Goal: Task Accomplishment & Management: Complete application form

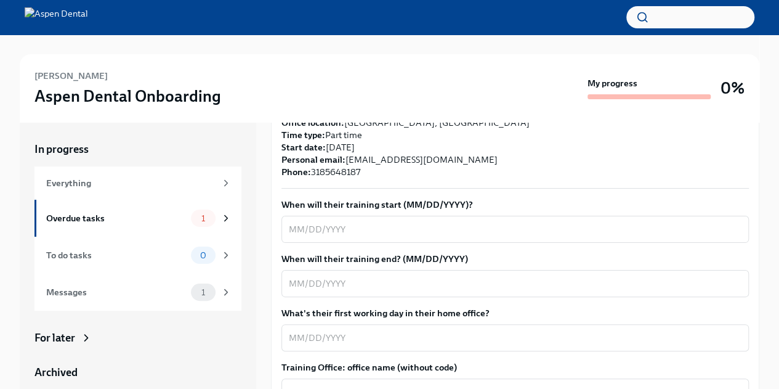
scroll to position [308, 0]
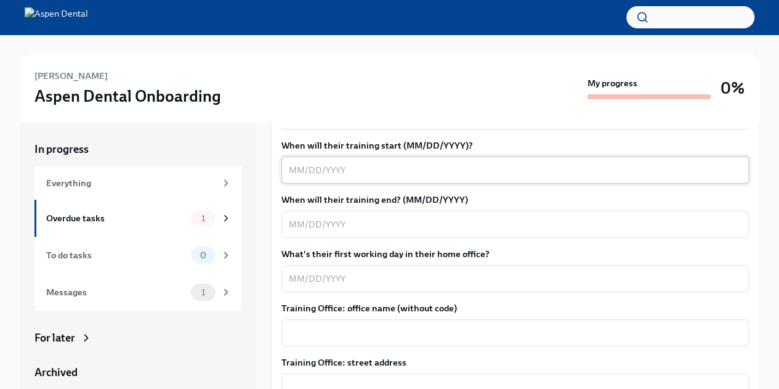
click at [332, 167] on textarea "When will their training start (MM/DD/YYYY)?" at bounding box center [515, 170] width 453 height 15
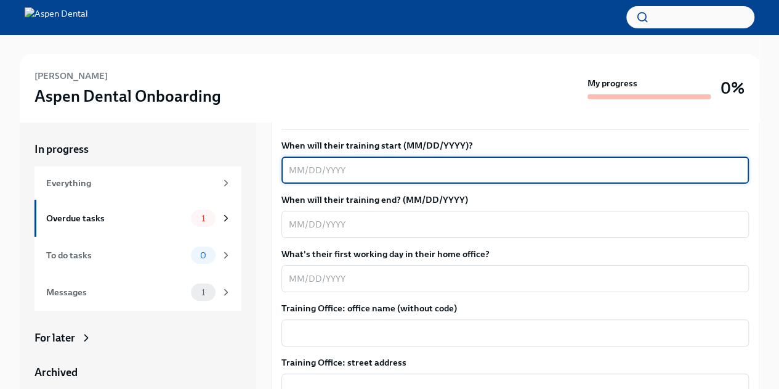
click at [321, 163] on textarea "When will their training start (MM/DD/YYYY)?" at bounding box center [515, 170] width 453 height 15
type textarea "[DATE]"
click at [303, 230] on textarea "When will their training end? (MM/DD/YYYY)" at bounding box center [515, 224] width 453 height 15
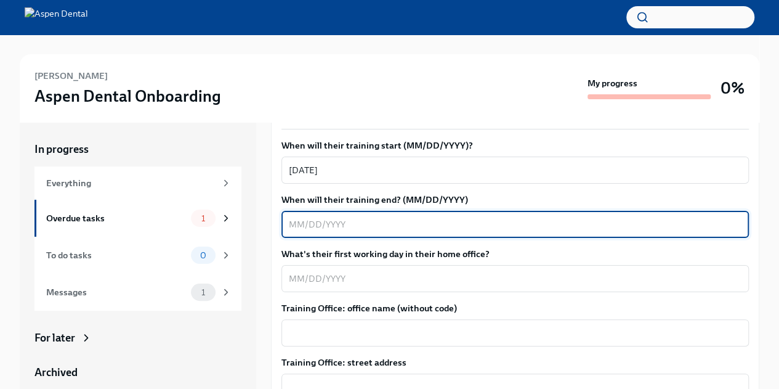
click at [371, 229] on textarea "When will their training end? (MM/DD/YYYY)" at bounding box center [515, 224] width 453 height 15
type textarea "[DATE]"
click at [325, 281] on textarea "What's their first working day in their home office?" at bounding box center [515, 278] width 453 height 15
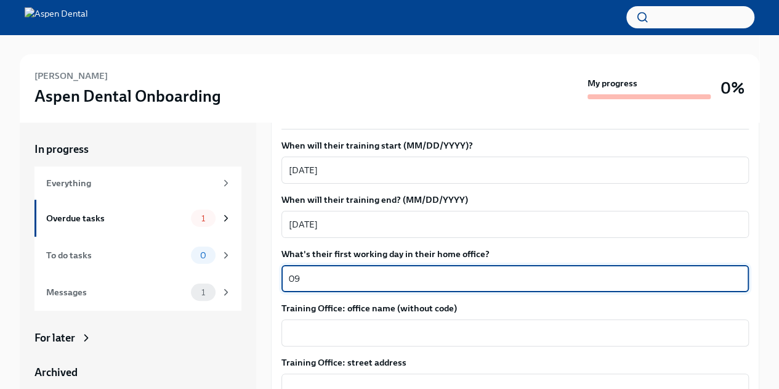
type textarea "0"
type textarea "[DATE]"
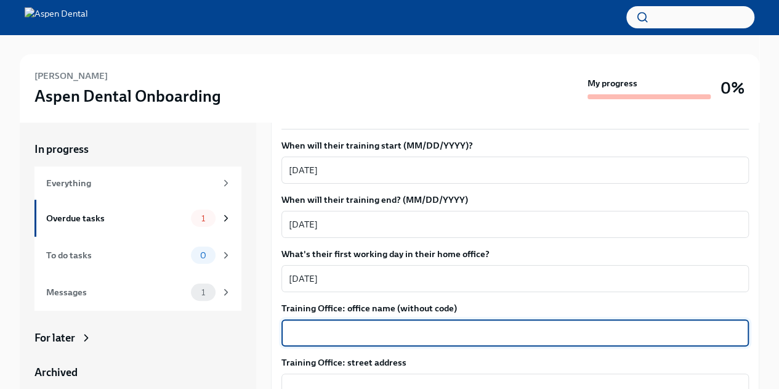
click at [343, 336] on textarea "Training Office: office name (without code)" at bounding box center [515, 332] width 453 height 15
type textarea "[GEOGRAPHIC_DATA]"
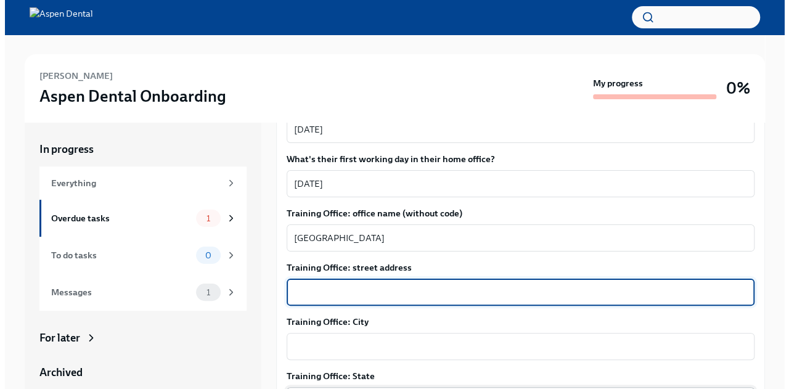
scroll to position [496, 0]
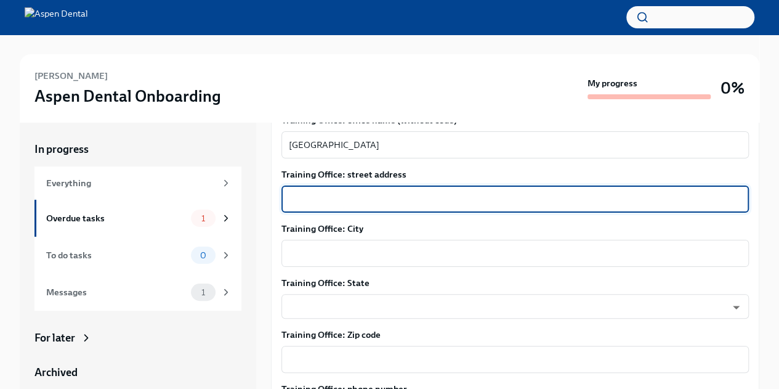
click at [342, 200] on textarea "Training Office: street address" at bounding box center [515, 199] width 453 height 15
paste textarea "[STREET_ADDRESS][PERSON_NAME]"
drag, startPoint x: 389, startPoint y: 196, endPoint x: 519, endPoint y: 198, distance: 130.0
click at [518, 201] on textarea "[STREET_ADDRESS][PERSON_NAME]" at bounding box center [515, 199] width 453 height 15
type textarea "[STREET_ADDRESS][PERSON_NAME]"
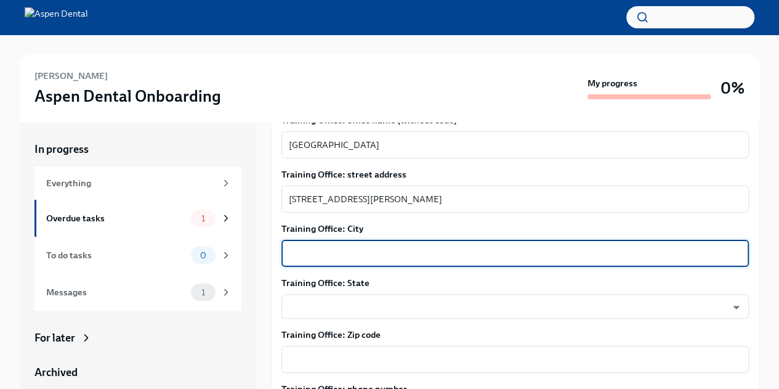
click at [373, 253] on textarea "Training Office: City" at bounding box center [515, 253] width 453 height 15
type textarea "[GEOGRAPHIC_DATA]"
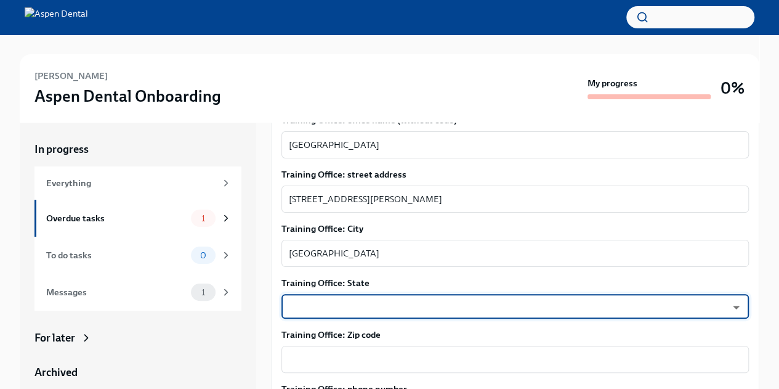
click at [397, 301] on body "[PERSON_NAME] Dental Onboarding My progress 0% In progress Everything Overdue t…" at bounding box center [389, 211] width 779 height 423
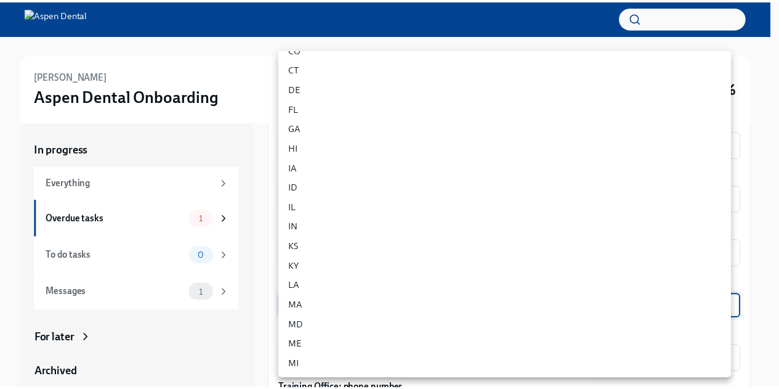
scroll to position [123, 0]
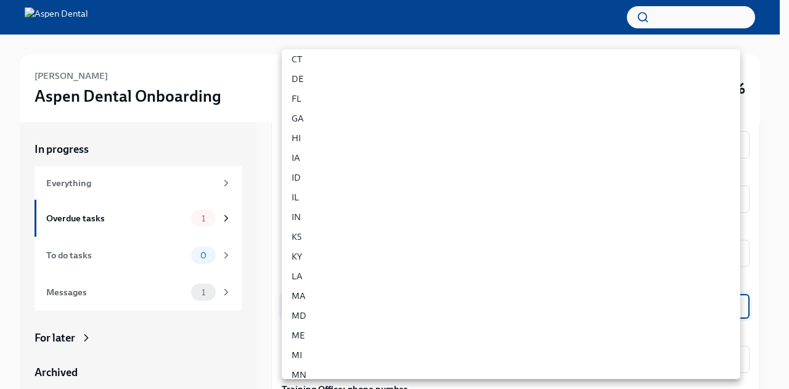
click at [336, 275] on li "LA" at bounding box center [511, 276] width 458 height 20
type input "bka6SYEVz"
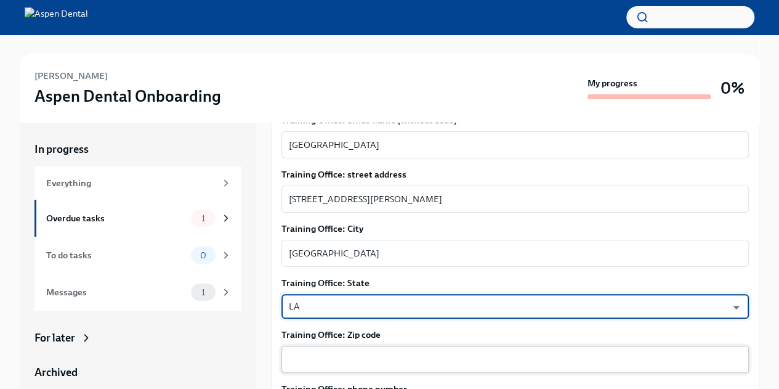
click at [330, 352] on textarea "Training Office: Zip code" at bounding box center [515, 359] width 453 height 15
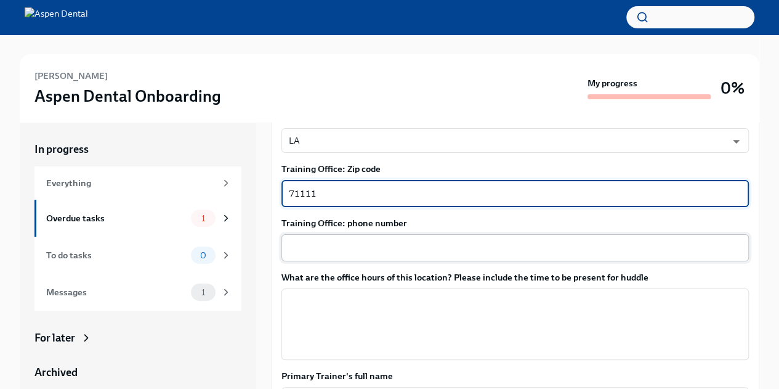
scroll to position [681, 0]
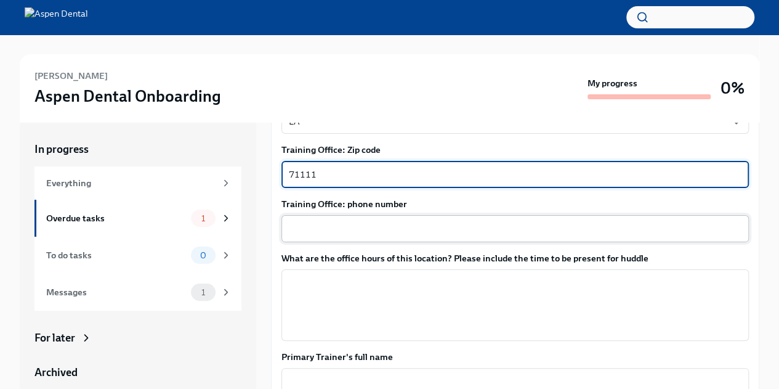
type textarea "71111"
click at [360, 227] on textarea "Training Office: phone number" at bounding box center [515, 228] width 453 height 15
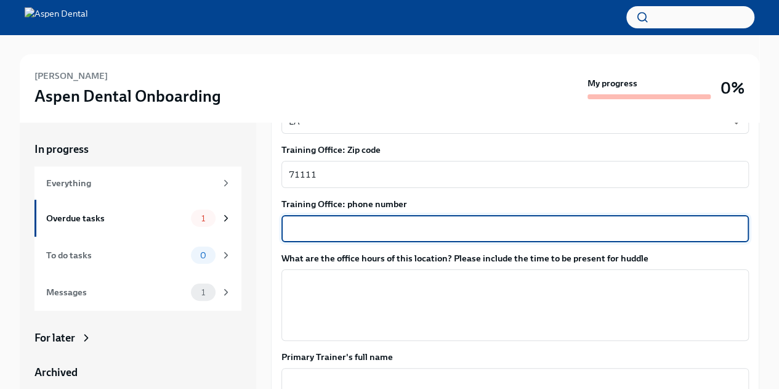
paste textarea "[PHONE_NUMBER]"
type textarea "[PHONE_NUMBER]"
click at [372, 291] on textarea "What are the office hours of this location? Please include the time to be prese…" at bounding box center [515, 304] width 453 height 59
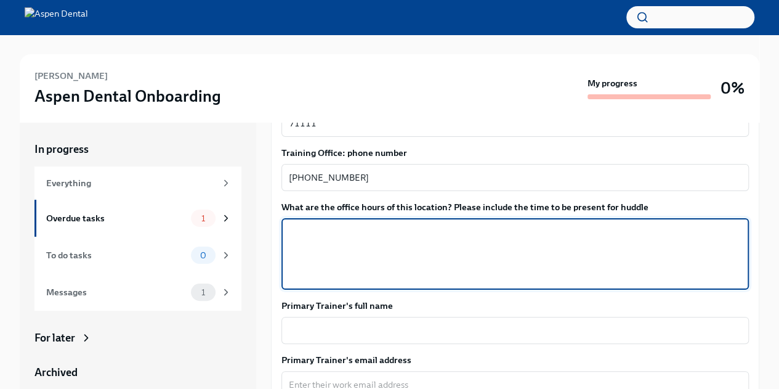
scroll to position [804, 0]
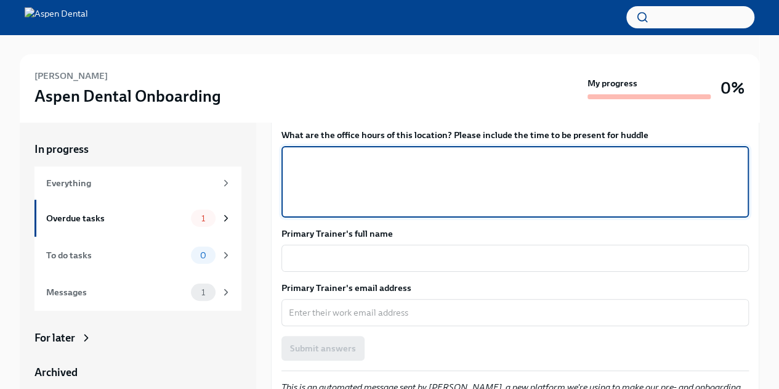
paste textarea "[DATE]/[DATE] 7:30-5, [DATE]/[DATE] 7:30-3:30, [DATE] 7:30-1"
drag, startPoint x: 475, startPoint y: 158, endPoint x: 515, endPoint y: 162, distance: 40.3
click at [515, 162] on textarea "[DATE]/[DATE] 7:30-5, [DATE]/[DATE] 7:30-3:30, [DATE] 7:30-1" at bounding box center [515, 181] width 453 height 59
click at [323, 160] on textarea "[DATE]/[DATE] 7:30-5, [DATE]/[DATE] 7:30-3:30, [DATE] 7:30-1" at bounding box center [515, 181] width 453 height 59
paste textarea "7:30-3:30"
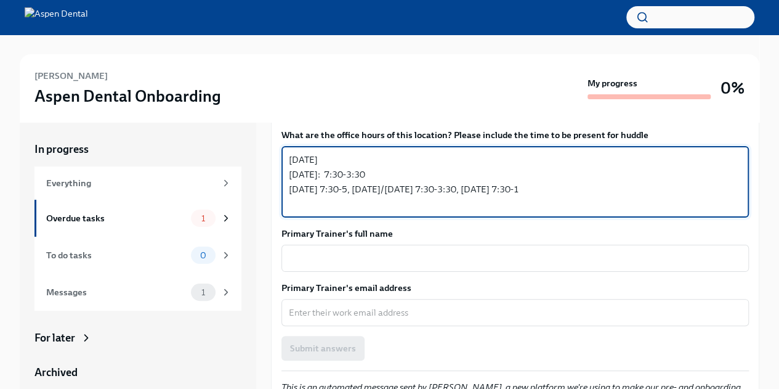
drag, startPoint x: 404, startPoint y: 187, endPoint x: 368, endPoint y: 190, distance: 35.2
click at [368, 190] on textarea "[DATE] [DATE]: 7:30-3:30 [DATE] 7:30-5, [DATE]/[DATE] 7:30-3:30, [DATE] 7:30-1" at bounding box center [515, 181] width 453 height 59
click at [372, 201] on textarea "[DATE] [DATE]: 7:30-3:30 [DATE] 7:30-5 [DATE] 7:30-3:30, [DATE] 7:30-1" at bounding box center [515, 181] width 453 height 59
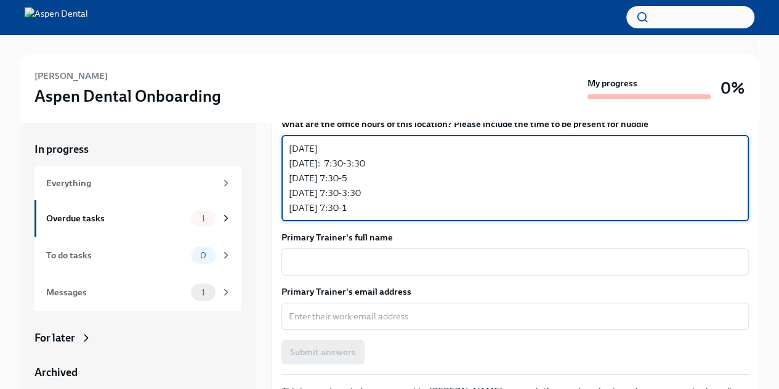
scroll to position [796, 0]
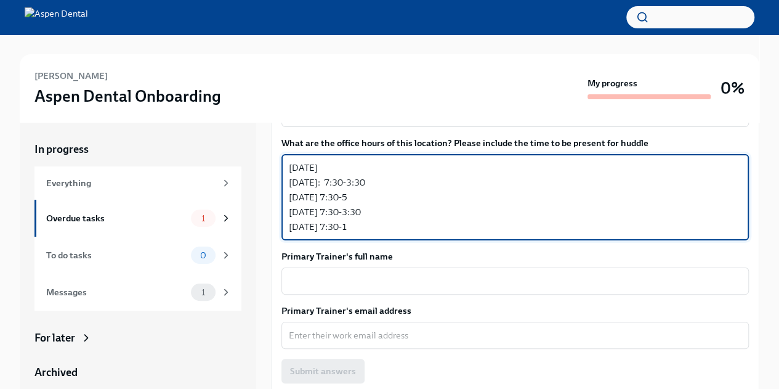
drag, startPoint x: 365, startPoint y: 193, endPoint x: 333, endPoint y: 195, distance: 32.1
click at [333, 195] on textarea "[DATE] [DATE]: 7:30-3:30 [DATE] 7:30-5 [DATE] 7:30-3:30 [DATE] 7:30-1" at bounding box center [515, 197] width 453 height 74
click at [329, 172] on textarea "[DATE] [DATE]: 7:30-3:30 [DATE] 7:30-5 [DATE] 7:30-3:30 [DATE] 7:30-1" at bounding box center [515, 197] width 453 height 74
paste textarea "7:30-5"
click at [333, 192] on textarea "[DATE]: 7:30-5 [DATE]: 7:30-3:30 [DATE] 7:30-5 [DATE] 7:30-3:30 [DATE] 7:30-1" at bounding box center [515, 197] width 453 height 74
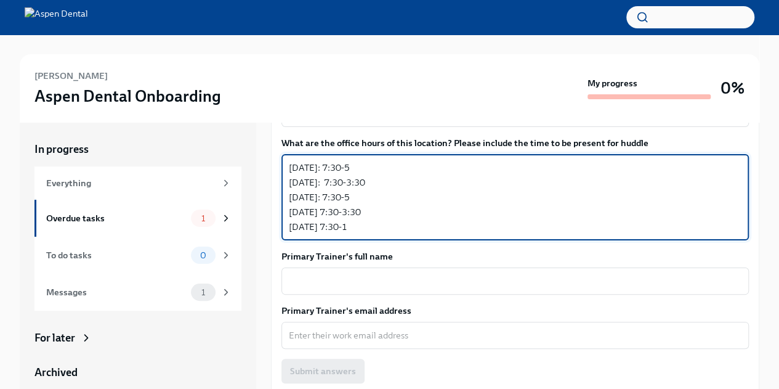
click at [325, 209] on textarea "[DATE]: 7:30-5 [DATE]: 7:30-3:30 [DATE]: 7:30-5 [DATE] 7:30-3:30 [DATE] 7:30-1" at bounding box center [515, 197] width 453 height 74
click at [312, 226] on textarea "[DATE]: 7:30-5 [DATE]: 7:30-3:30 [DATE]: 7:30-5 [DATE]: 7:30-3:30 [DATE] 7:30-1" at bounding box center [515, 197] width 453 height 74
type textarea "[DATE]: 7:30-5 [DATE]: 7:30-3:30 [DATE]: 7:30-5 [DATE]: 7:30-3:30 [DATE]: 7:30-1"
click at [405, 285] on textarea "Primary Trainer's full name" at bounding box center [515, 281] width 453 height 15
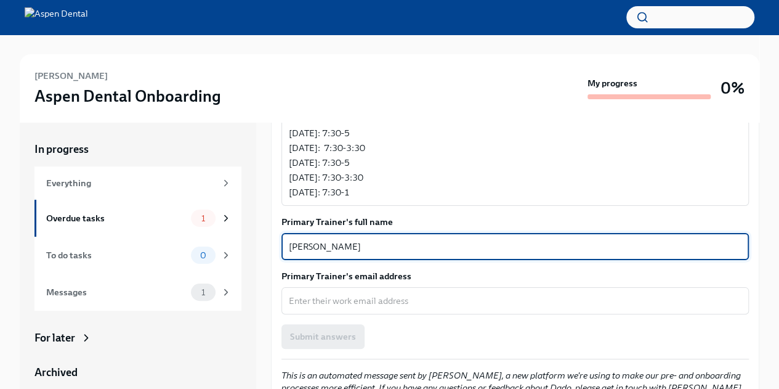
scroll to position [858, 0]
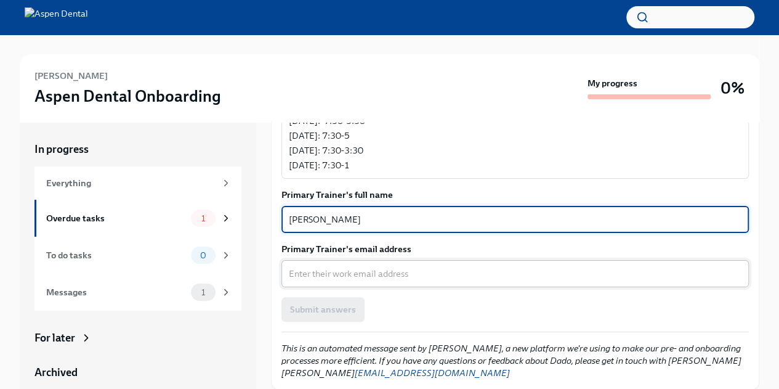
type textarea "[PERSON_NAME]"
click at [396, 268] on textarea "Primary Trainer's email address" at bounding box center [515, 273] width 453 height 15
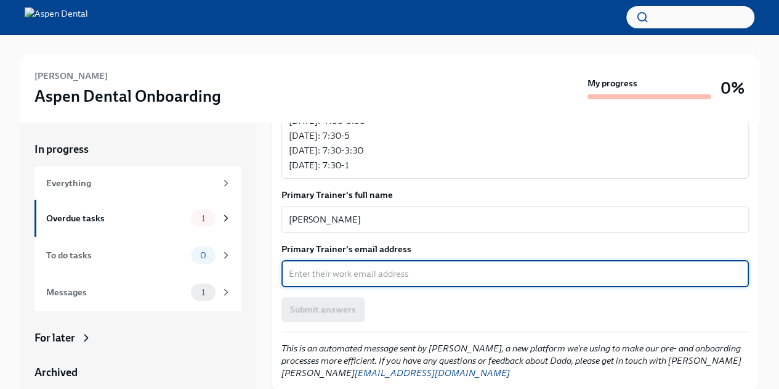
paste textarea "[PERSON_NAME][EMAIL_ADDRESS][PERSON_NAME][DOMAIN_NAME]"
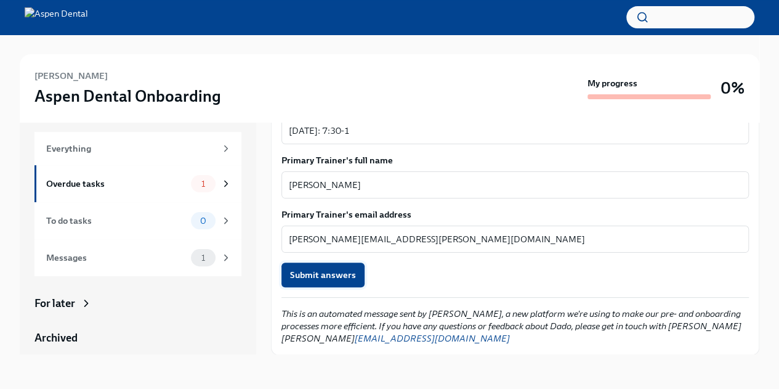
click at [327, 273] on span "Submit answers" at bounding box center [323, 275] width 66 height 12
type textarea "[PERSON_NAME][EMAIL_ADDRESS][PERSON_NAME][DOMAIN_NAME]"
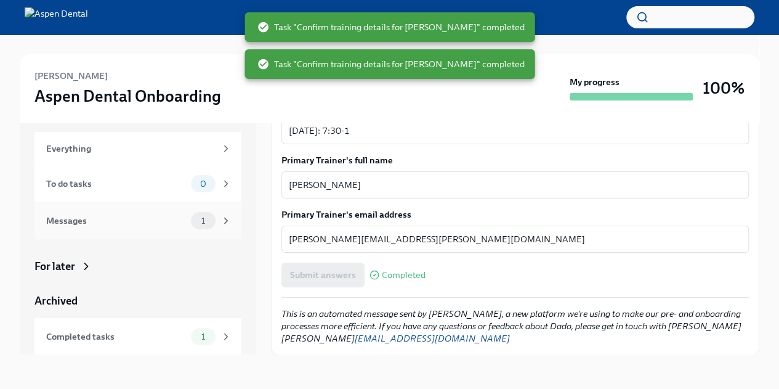
scroll to position [0, 0]
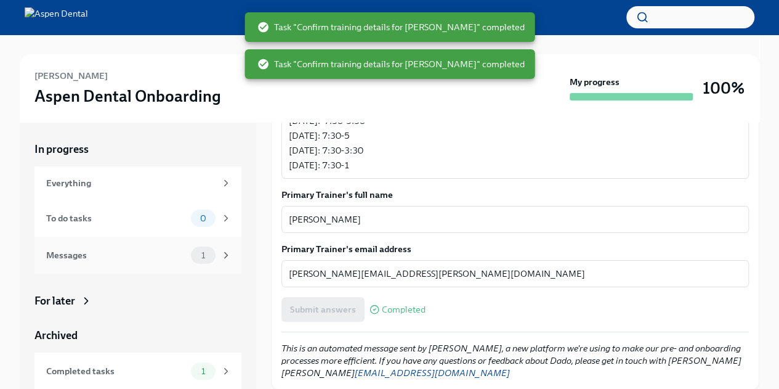
click at [158, 254] on div "Messages" at bounding box center [116, 255] width 140 height 14
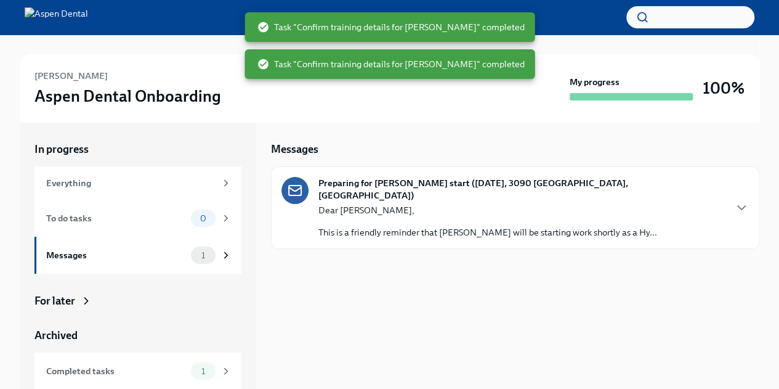
click at [705, 191] on div "Preparing for [PERSON_NAME] start ([DATE], 3090 [GEOGRAPHIC_DATA], LA - Aspen) …" at bounding box center [516, 208] width 468 height 62
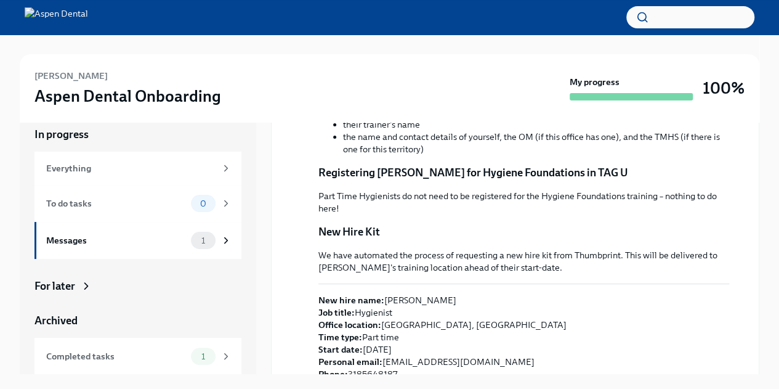
scroll to position [338, 0]
